Goal: Task Accomplishment & Management: Use online tool/utility

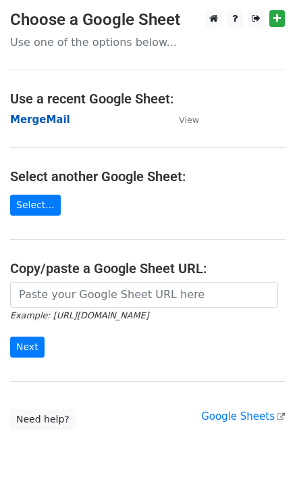
click at [52, 117] on strong "MergeMail" at bounding box center [40, 119] width 60 height 12
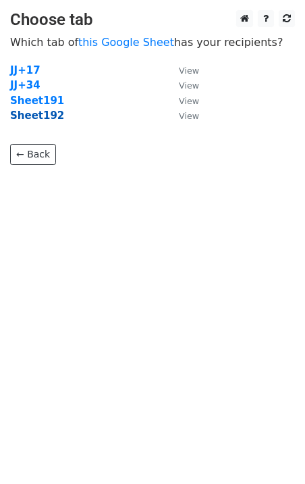
click at [42, 119] on strong "Sheet192" at bounding box center [37, 115] width 54 height 12
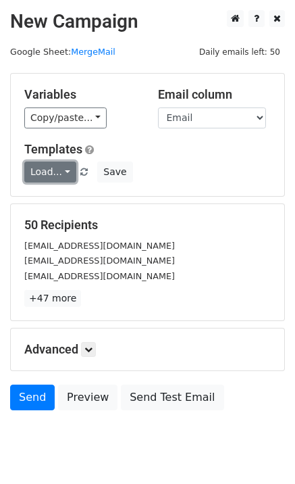
click at [56, 174] on link "Load..." at bounding box center [50, 171] width 52 height 21
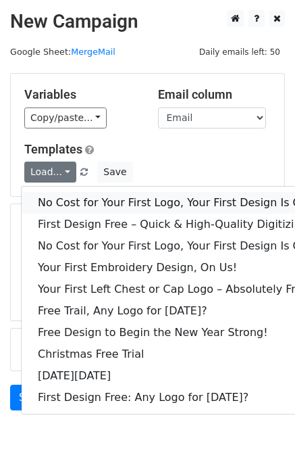
click at [64, 197] on link "No Cost for Your First Logo, Your First Design Is On Us!" at bounding box center [184, 203] width 324 height 22
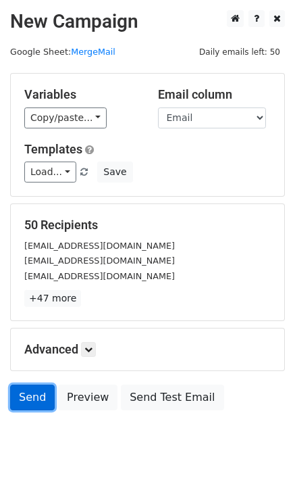
click at [37, 398] on link "Send" at bounding box center [32, 397] width 45 height 26
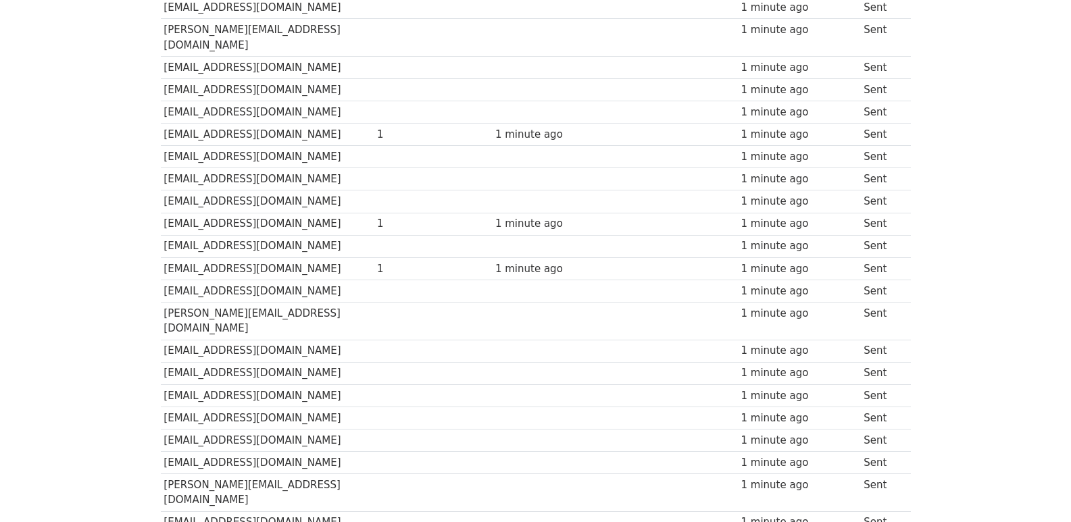
scroll to position [940, 0]
